Goal: Find specific page/section: Find specific page/section

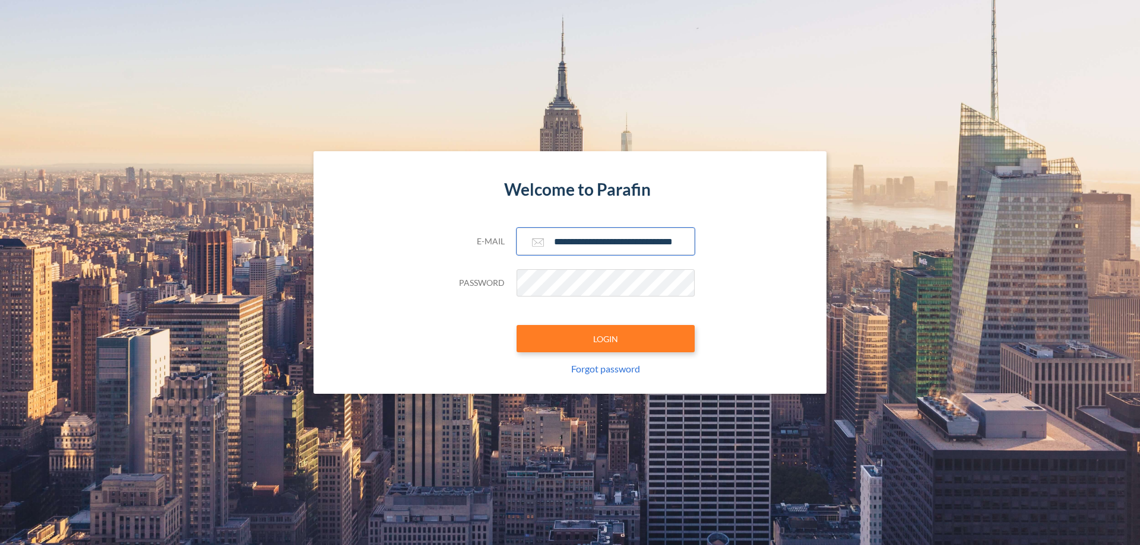
type input "**********"
click at [605, 339] on button "LOGIN" at bounding box center [605, 338] width 178 height 27
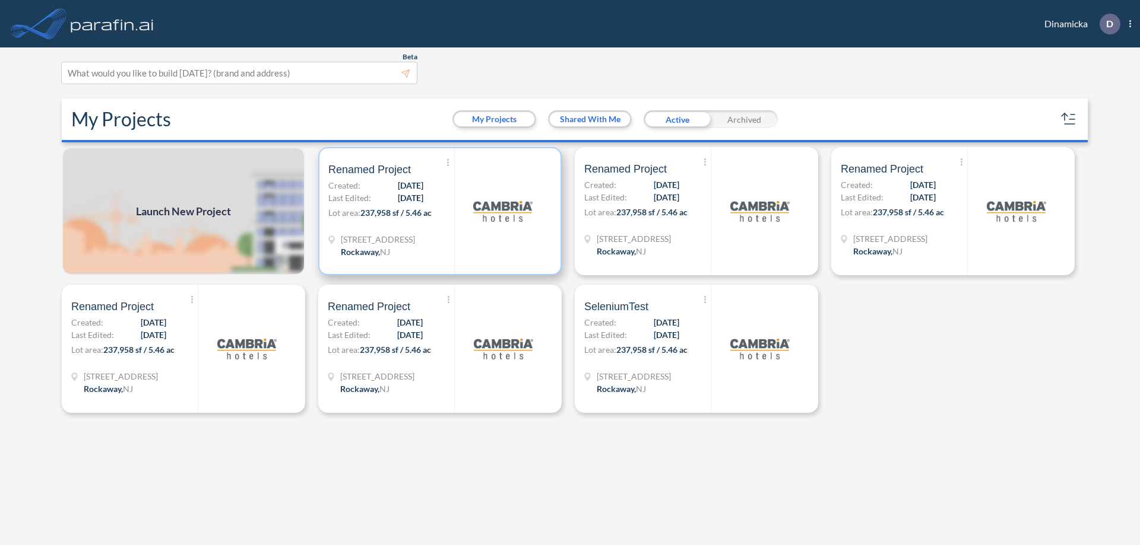
scroll to position [3, 0]
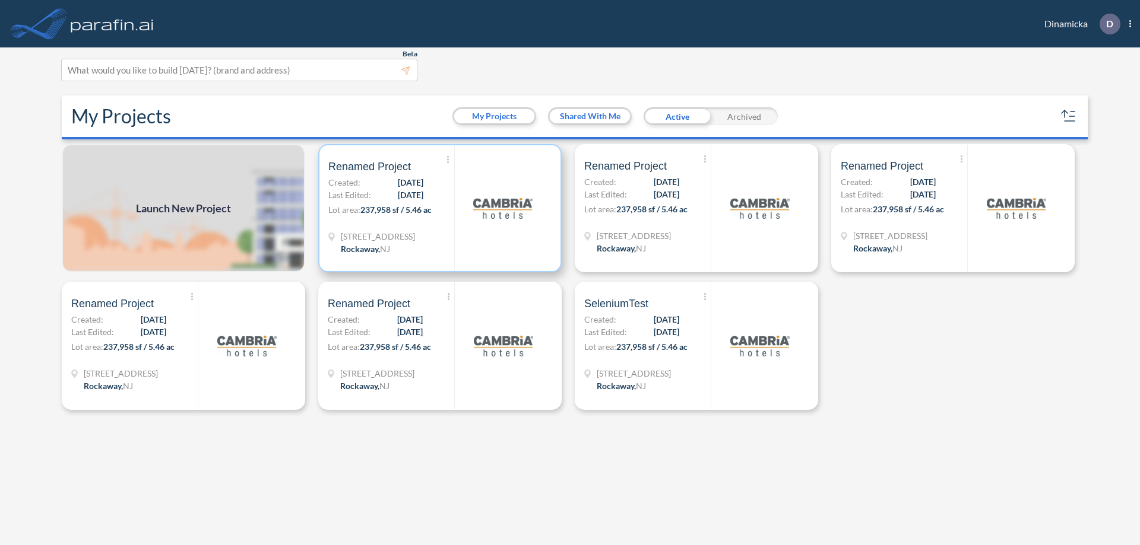
click at [440, 208] on p "Lot area: 237,958 sf / 5.46 ac" at bounding box center [391, 212] width 126 height 17
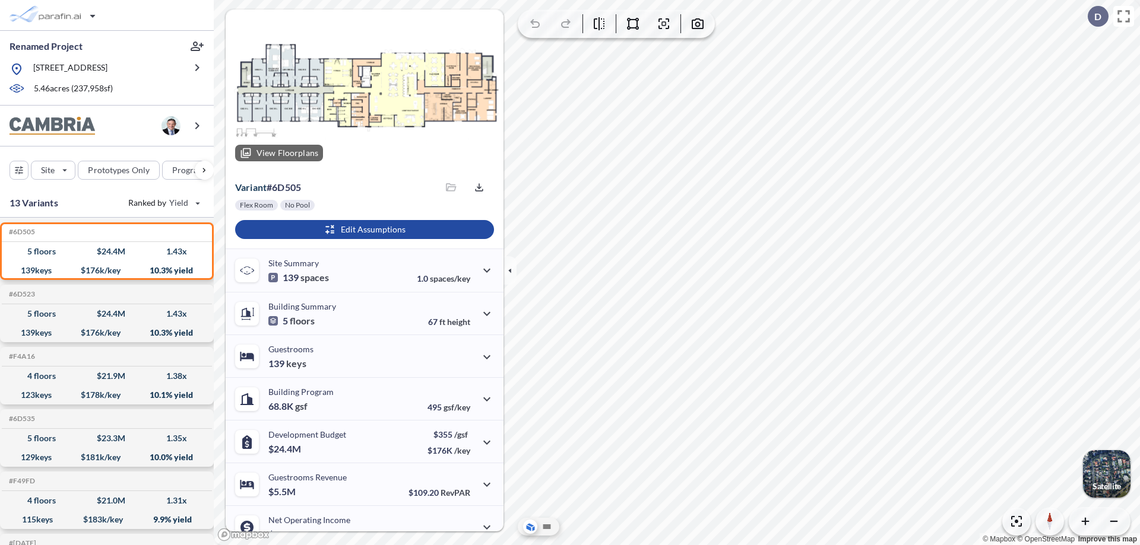
click at [363, 90] on div at bounding box center [365, 89] width 278 height 161
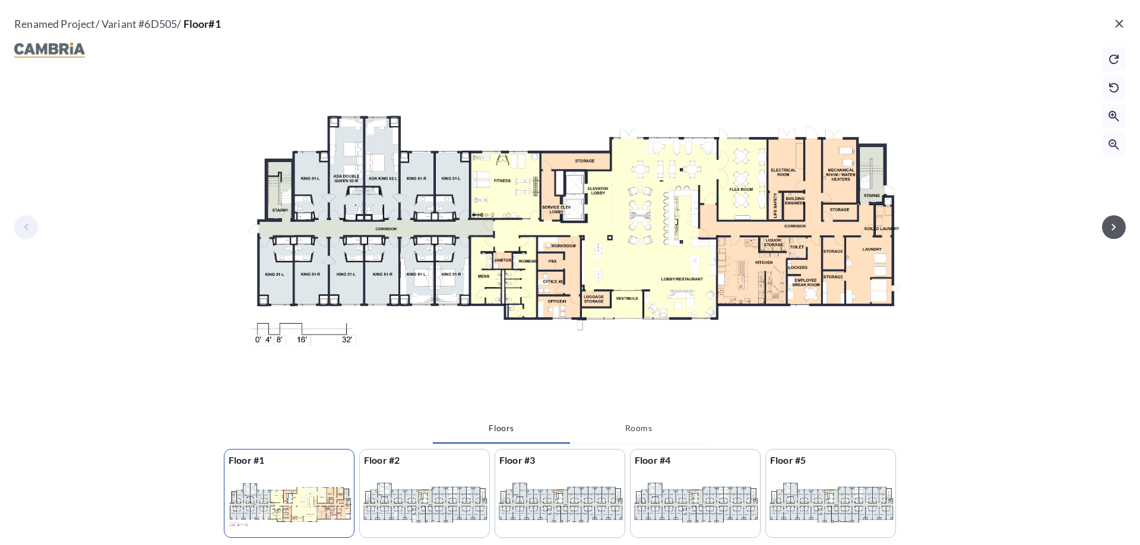
click at [1114, 227] on icon "button" at bounding box center [1113, 227] width 4 height 7
